Goal: Information Seeking & Learning: Find specific fact

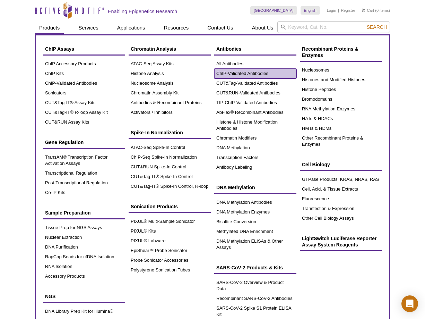
click at [241, 75] on link "ChIP-Validated Antibodies" at bounding box center [255, 74] width 82 height 10
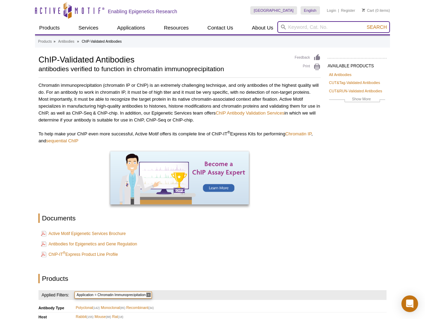
click at [346, 28] on input "search" at bounding box center [333, 27] width 113 height 12
type input "H3L4me3"
click at [365, 24] on button "Search" at bounding box center [377, 27] width 24 height 6
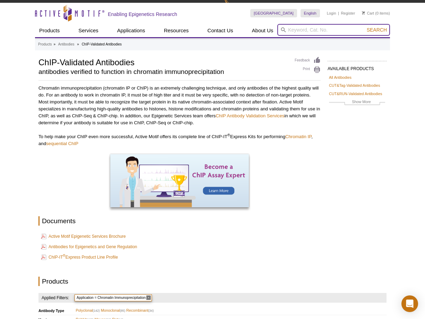
click at [323, 30] on input "search" at bounding box center [333, 30] width 113 height 12
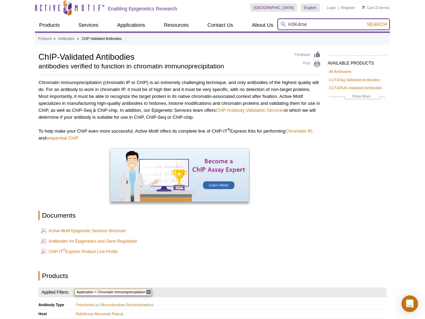
scroll to position [4, 0]
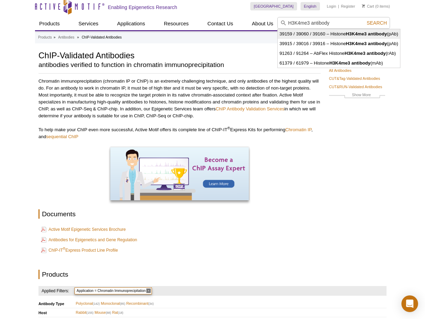
click at [360, 33] on strong "H3K4me3 antibody" at bounding box center [366, 33] width 41 height 5
type input "39159 / 39060 / 39160 – Histone H3K4me3 antibody (pAb)"
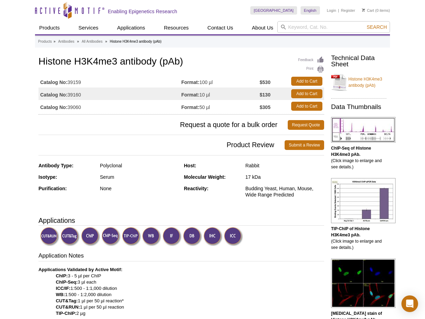
click at [64, 83] on strong "Catalog No:" at bounding box center [53, 82] width 27 height 6
click at [264, 79] on strong "$530" at bounding box center [265, 82] width 11 height 6
click at [264, 80] on strong "$530" at bounding box center [265, 82] width 11 height 6
drag, startPoint x: 68, startPoint y: 81, endPoint x: 84, endPoint y: 81, distance: 16.3
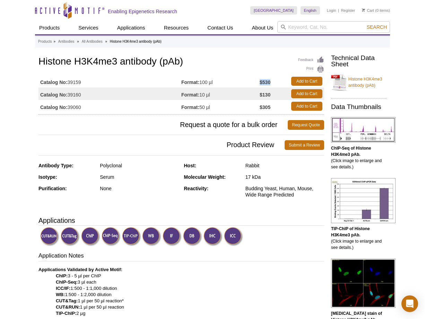
click at [84, 81] on td "Catalog No: 39159" at bounding box center [109, 81] width 143 height 12
copy td "39159"
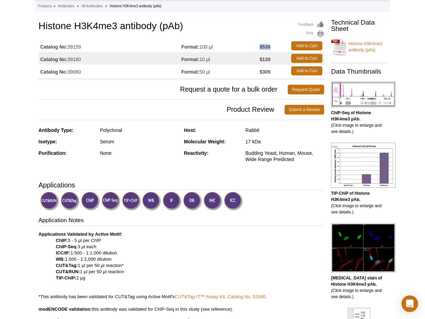
scroll to position [69, 0]
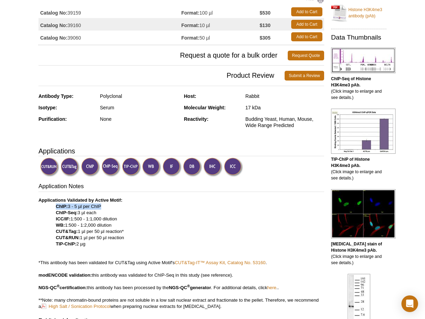
drag, startPoint x: 56, startPoint y: 205, endPoint x: 101, endPoint y: 206, distance: 44.7
click at [101, 206] on p "Applications Validated by Active Motif: ChIP: 3 - 5 µl per ChIP ChIP-Seq: 3 µl …" at bounding box center [181, 253] width 286 height 112
drag, startPoint x: 104, startPoint y: 205, endPoint x: 47, endPoint y: 205, distance: 56.5
click at [47, 205] on p "Applications Validated by Active Motif: ChIP: 3 - 5 µl per ChIP ChIP-Seq: 3 µl …" at bounding box center [181, 253] width 286 height 112
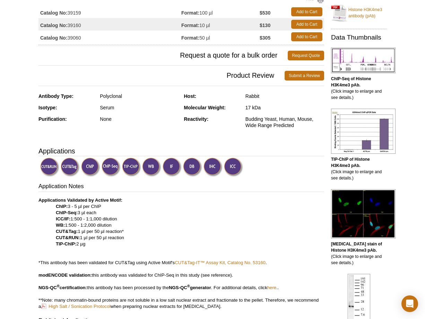
copy p "ChIP: 3 - 5 µl per ChIP"
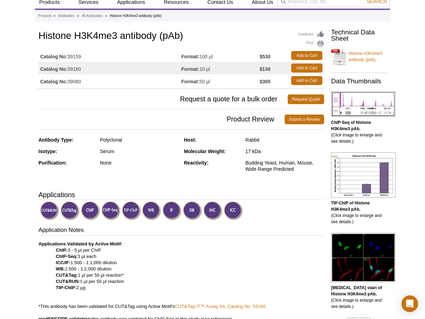
scroll to position [0, 0]
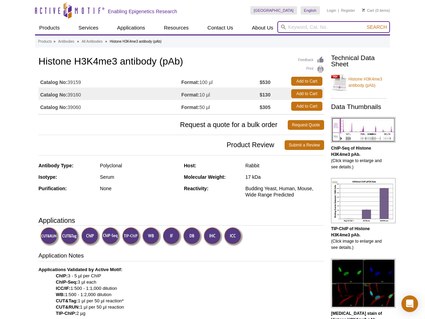
click at [301, 26] on input "search" at bounding box center [333, 27] width 113 height 12
type input "39161 H3K9me3"
click at [365, 24] on button "Search" at bounding box center [377, 27] width 24 height 6
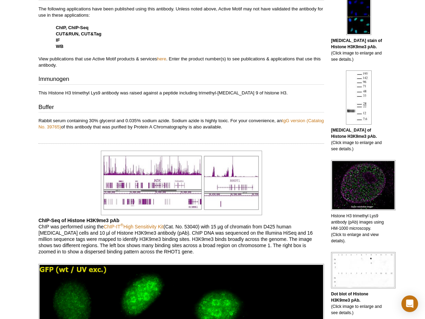
scroll to position [347, 0]
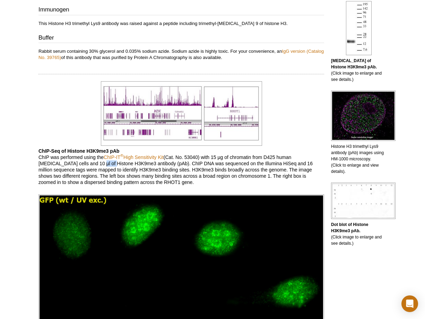
drag, startPoint x: 98, startPoint y: 163, endPoint x: 112, endPoint y: 162, distance: 13.9
click at [112, 162] on p "ChIP-Seq of Histone H3K9me3 pAb ChIP was performed using the ChIP-IT ® High Sen…" at bounding box center [181, 166] width 286 height 37
click at [130, 161] on p "ChIP-Seq of Histone H3K9me3 pAb ChIP was performed using the ChIP-IT ® High Sen…" at bounding box center [181, 166] width 286 height 37
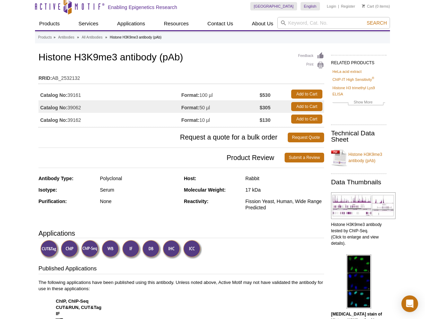
scroll to position [0, 0]
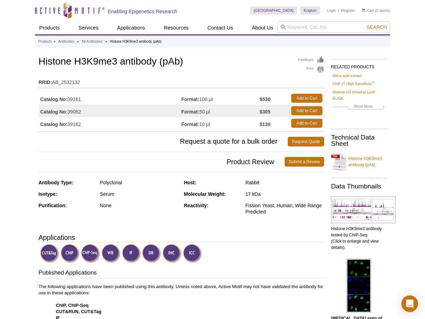
drag, startPoint x: 68, startPoint y: 97, endPoint x: 83, endPoint y: 97, distance: 14.6
click at [83, 97] on td "Catalog No: 39161" at bounding box center [109, 98] width 143 height 12
copy td "39161"
